Goal: Task Accomplishment & Management: Manage account settings

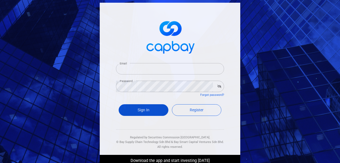
type input "[EMAIL_ADDRESS][DOMAIN_NAME]"
click at [139, 110] on button "Sign In" at bounding box center [144, 110] width 50 height 12
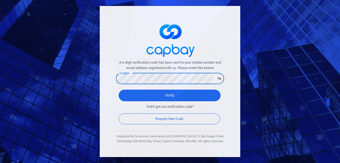
click at [125, 78] on div "6-digits 6-digits" at bounding box center [170, 78] width 108 height 12
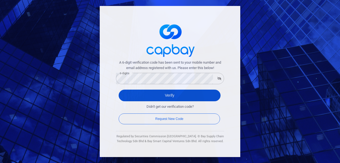
click at [173, 96] on button "Verify" at bounding box center [170, 95] width 102 height 12
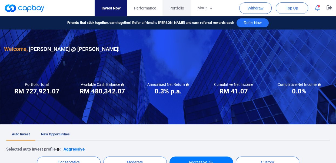
click at [177, 11] on span "Portfolio" at bounding box center [176, 8] width 15 height 6
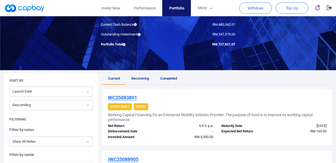
scroll to position [43, 0]
